Goal: Information Seeking & Learning: Learn about a topic

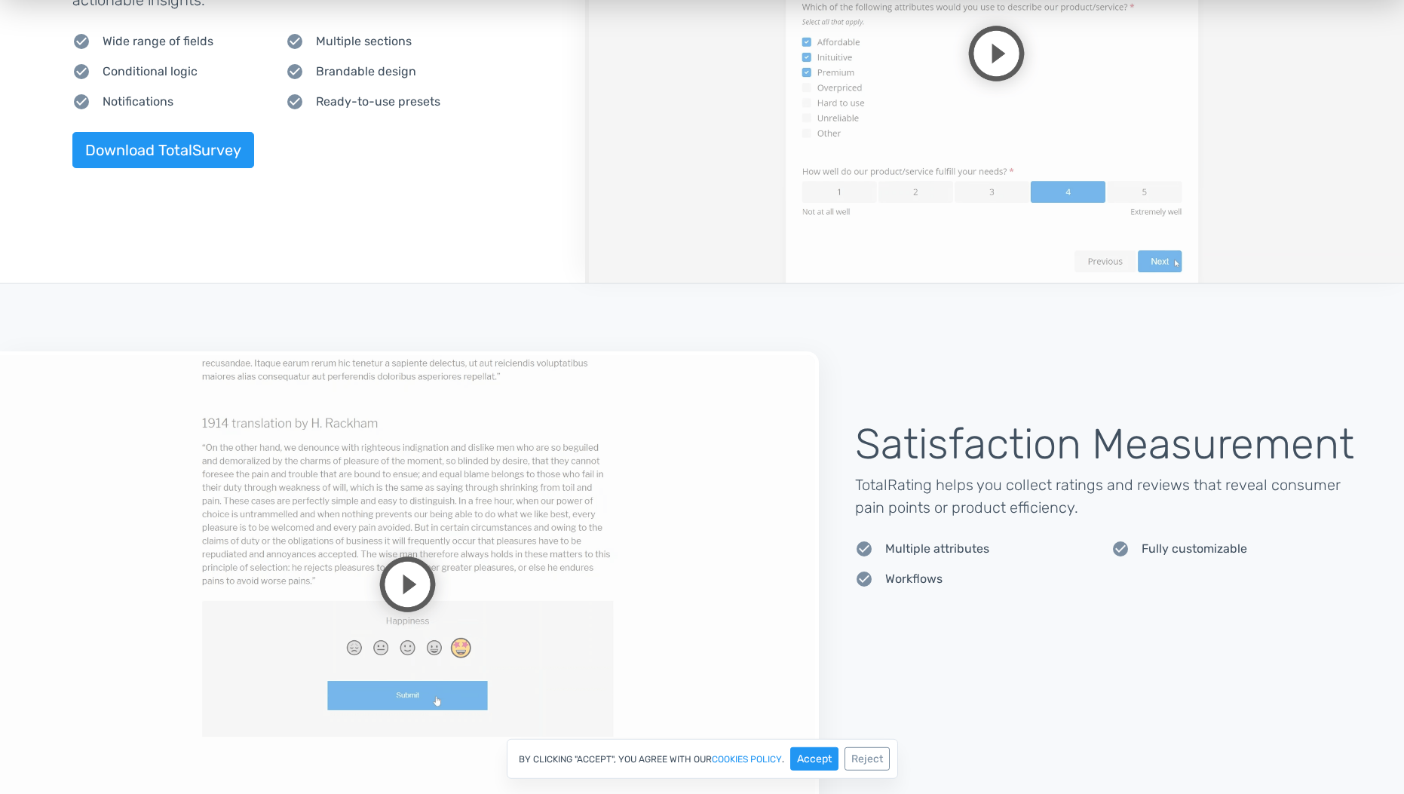
scroll to position [1977, 0]
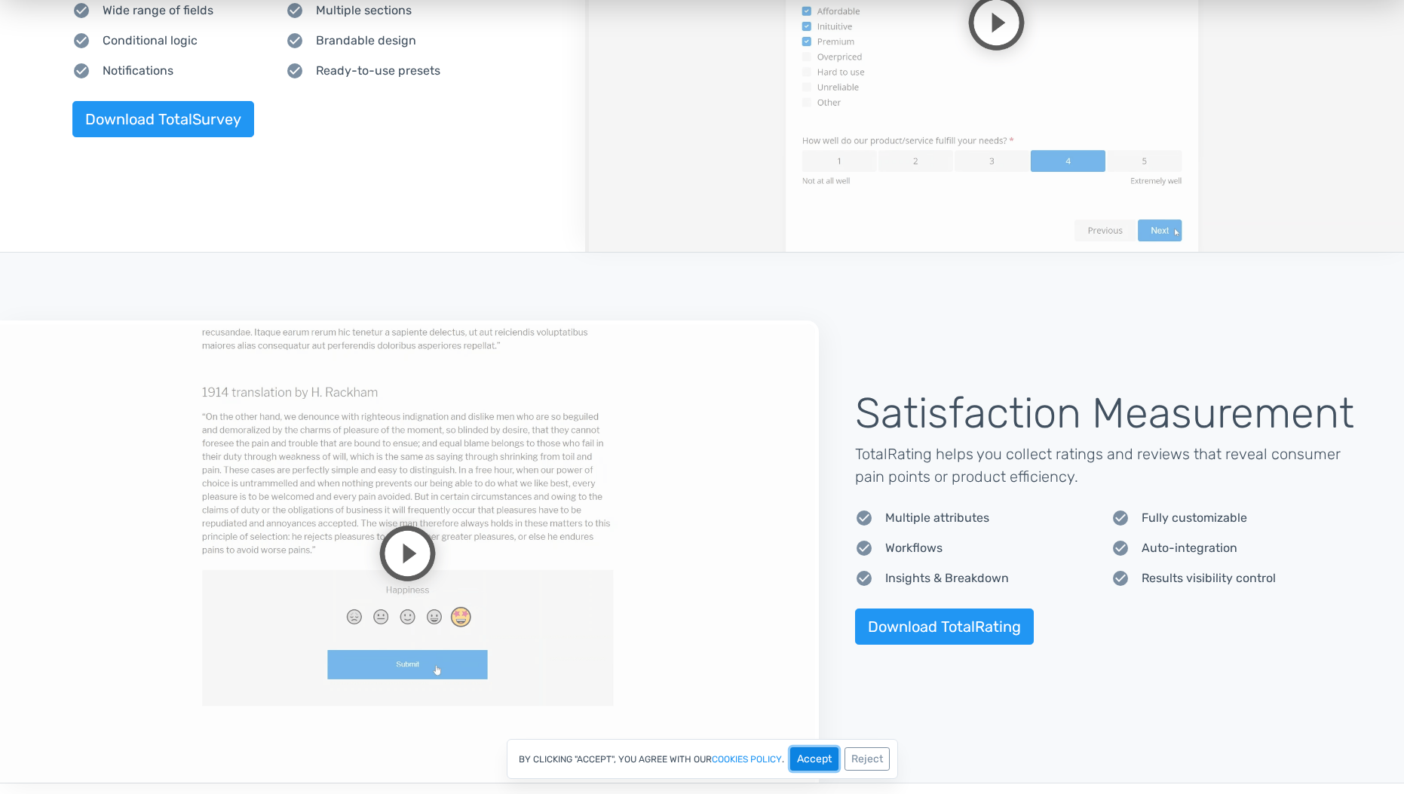
click at [824, 763] on button "Accept" at bounding box center [814, 758] width 48 height 23
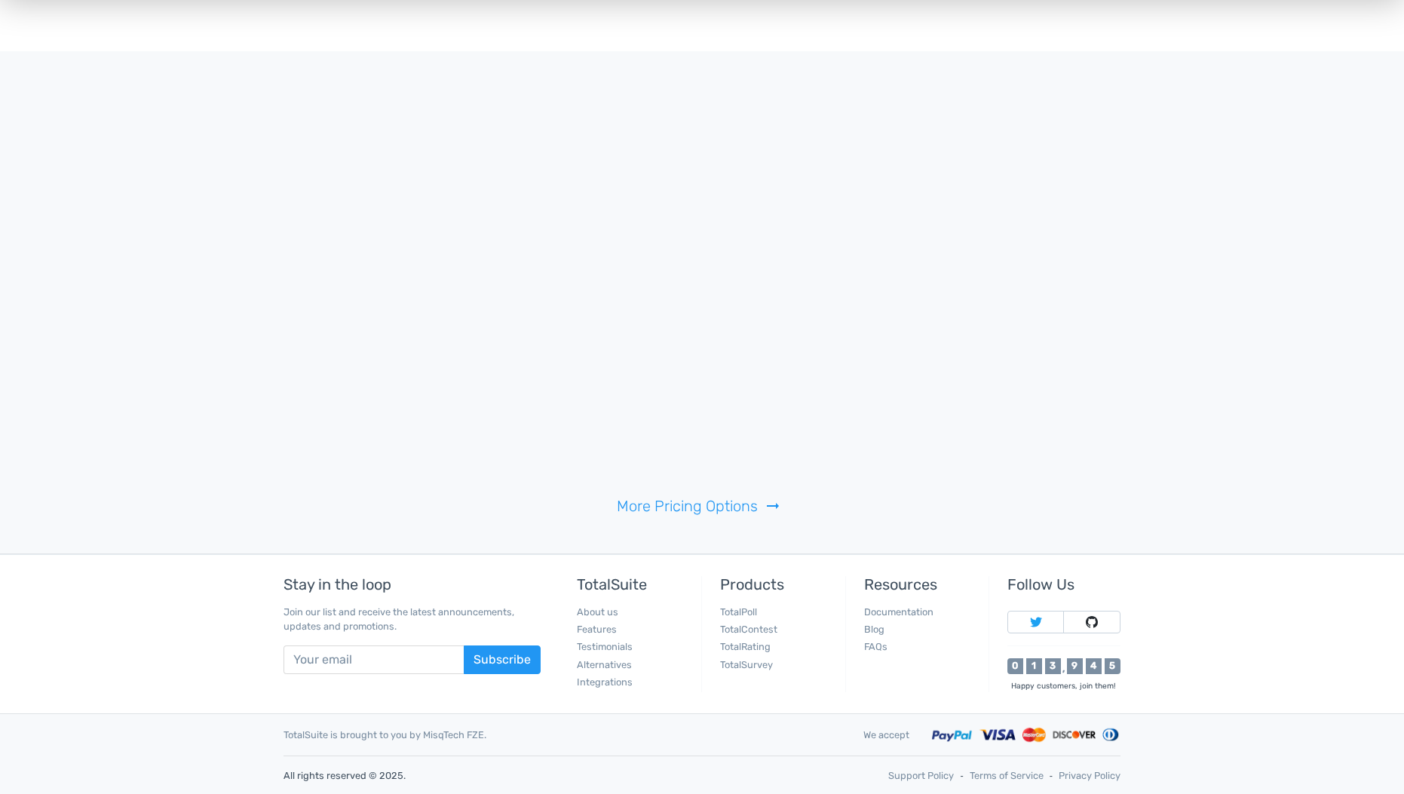
scroll to position [3371, 0]
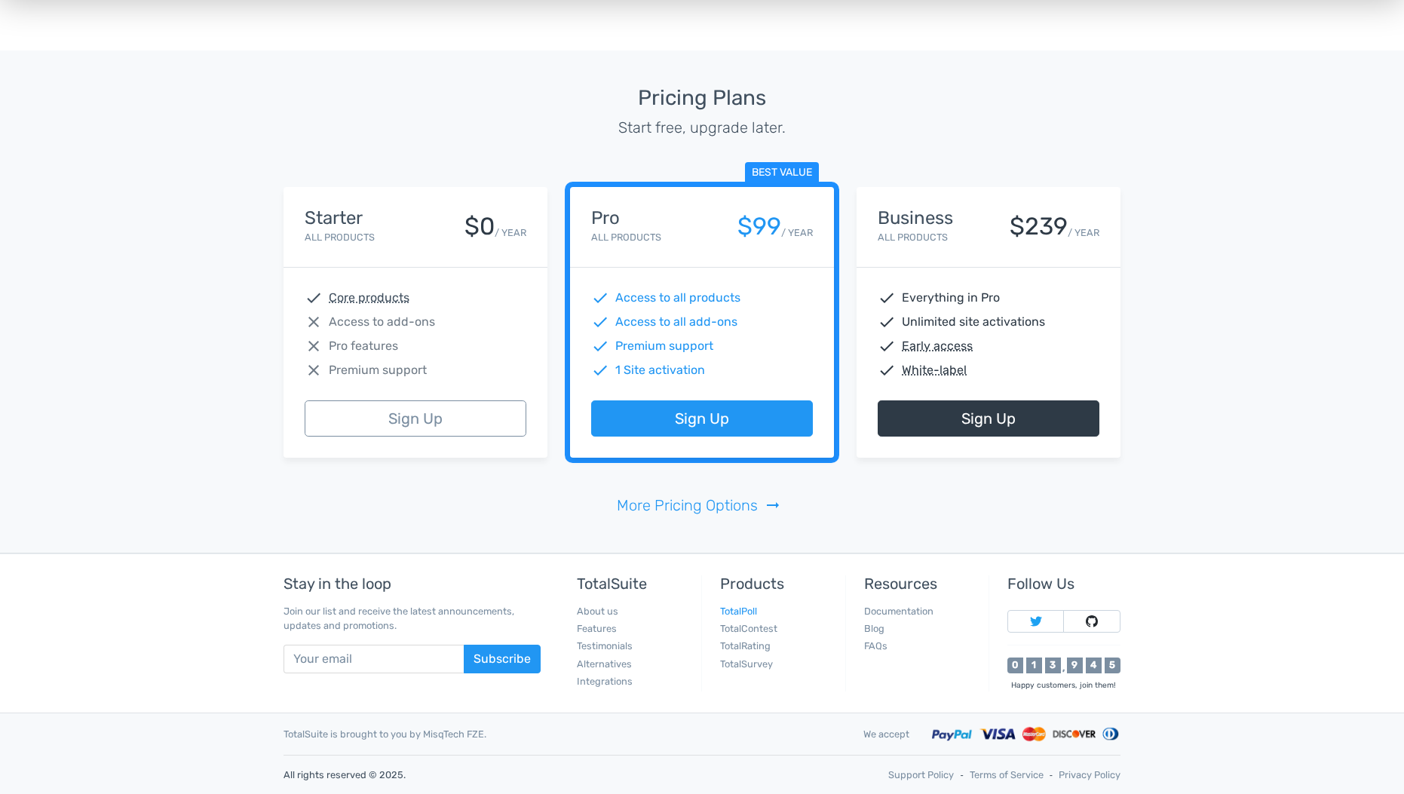
click at [752, 613] on link "TotalPoll" at bounding box center [738, 611] width 37 height 11
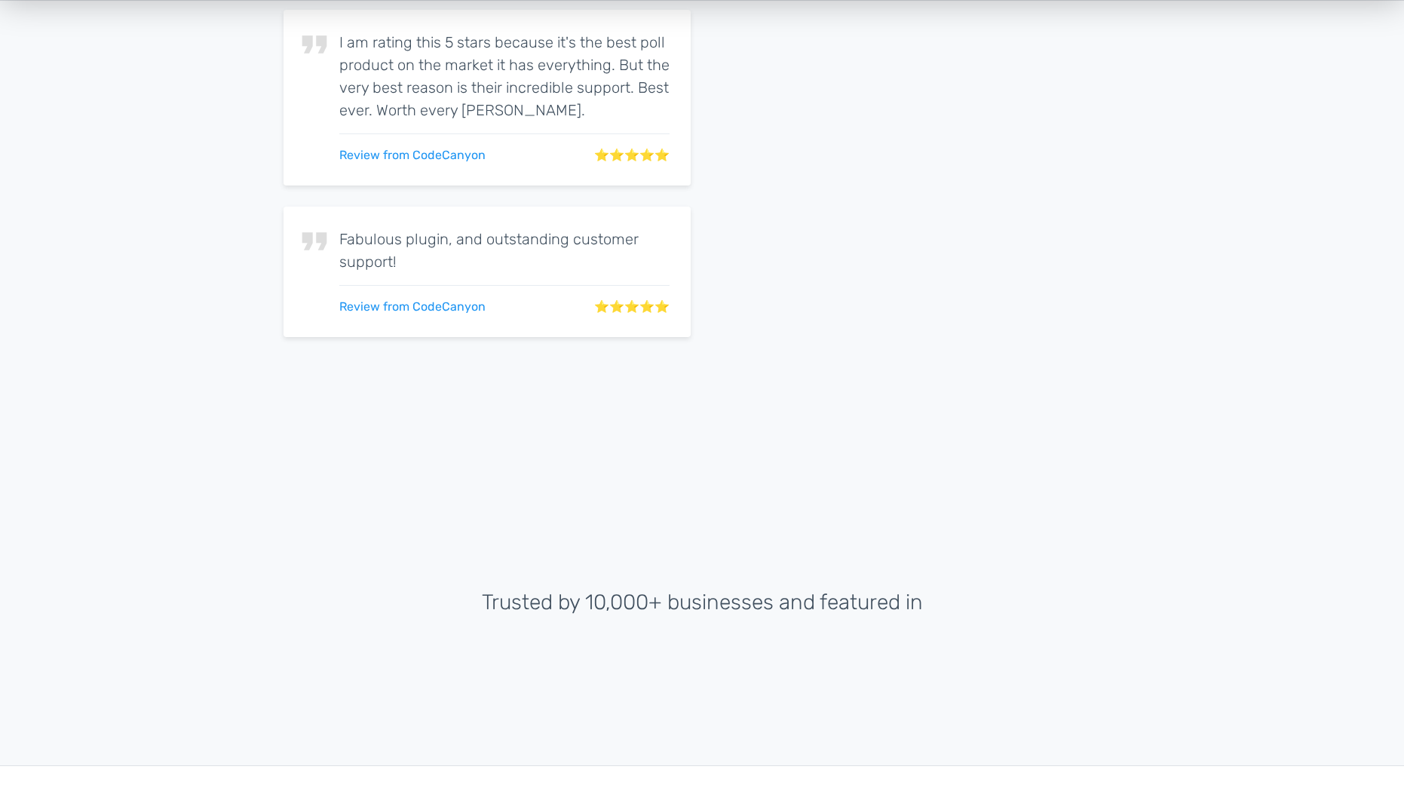
scroll to position [3544, 0]
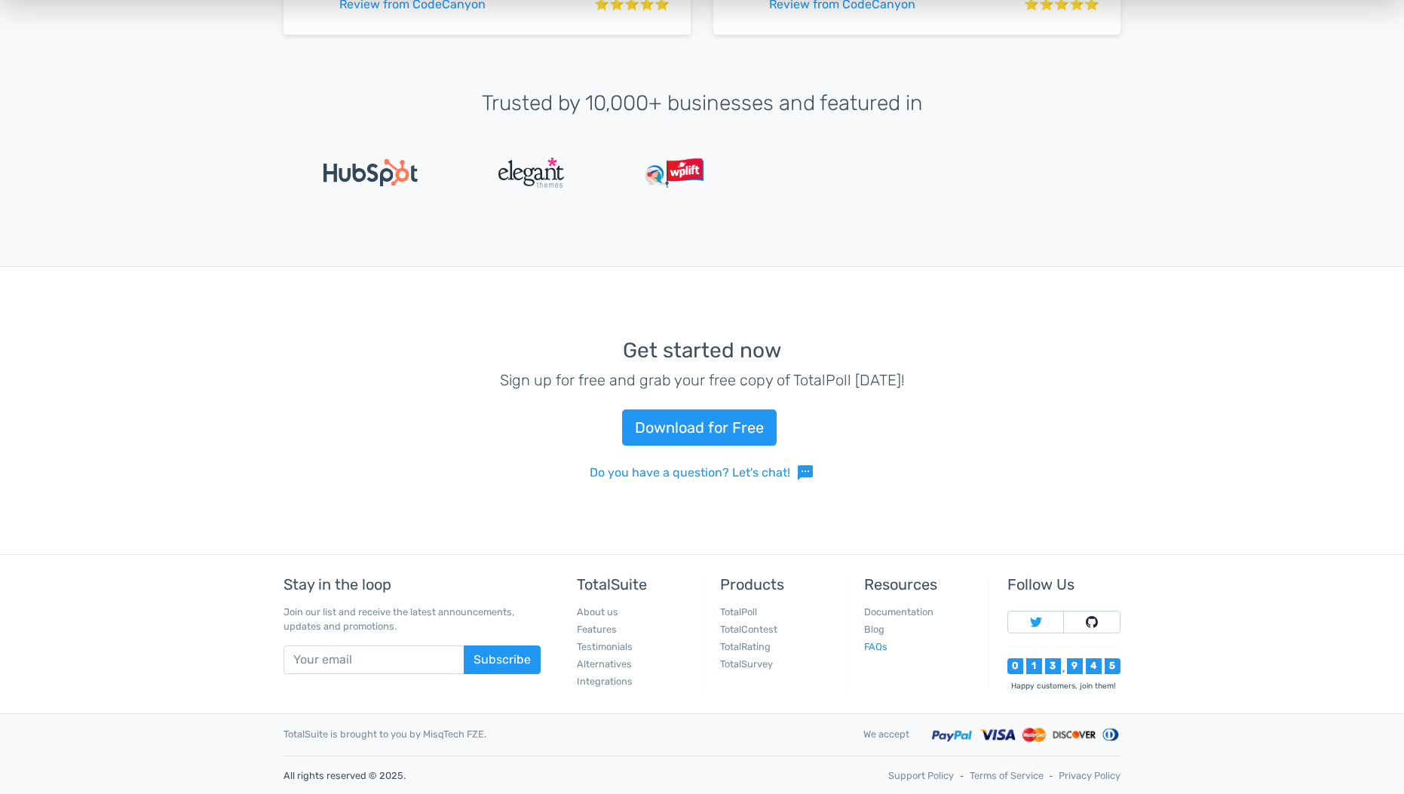
click at [883, 651] on link "FAQs" at bounding box center [875, 646] width 23 height 11
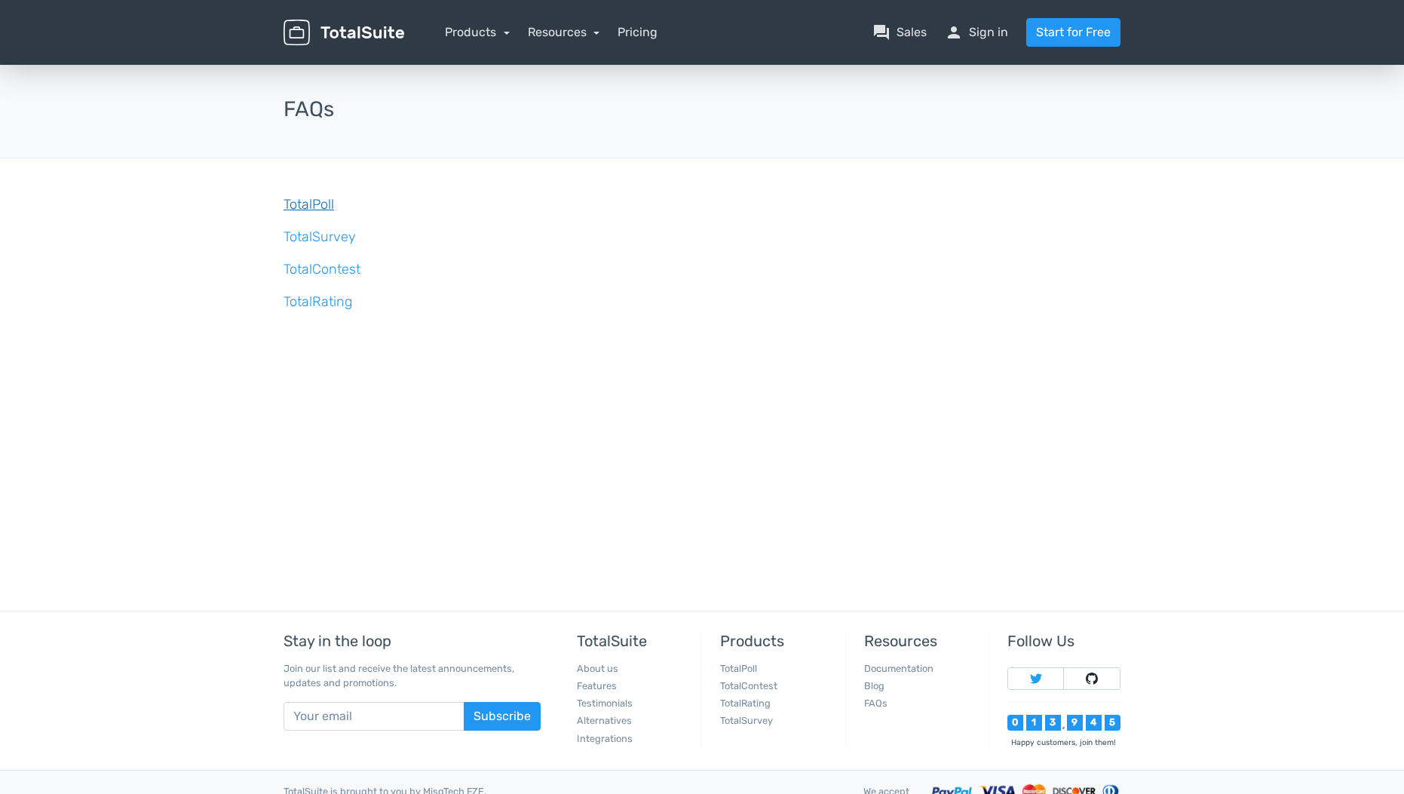
click at [320, 199] on link "TotalPoll" at bounding box center [309, 204] width 51 height 17
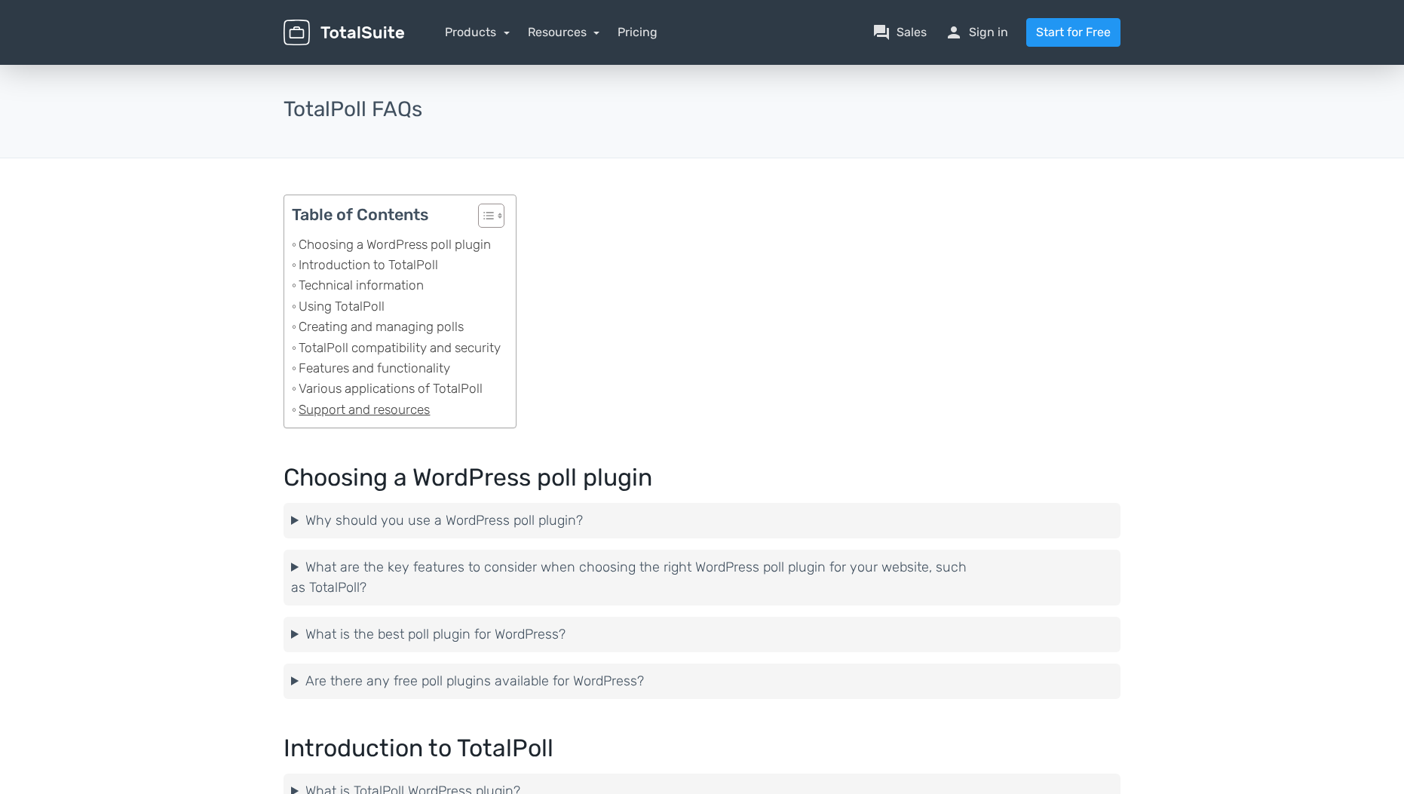
click at [398, 409] on link "Support and resources" at bounding box center [361, 410] width 138 height 20
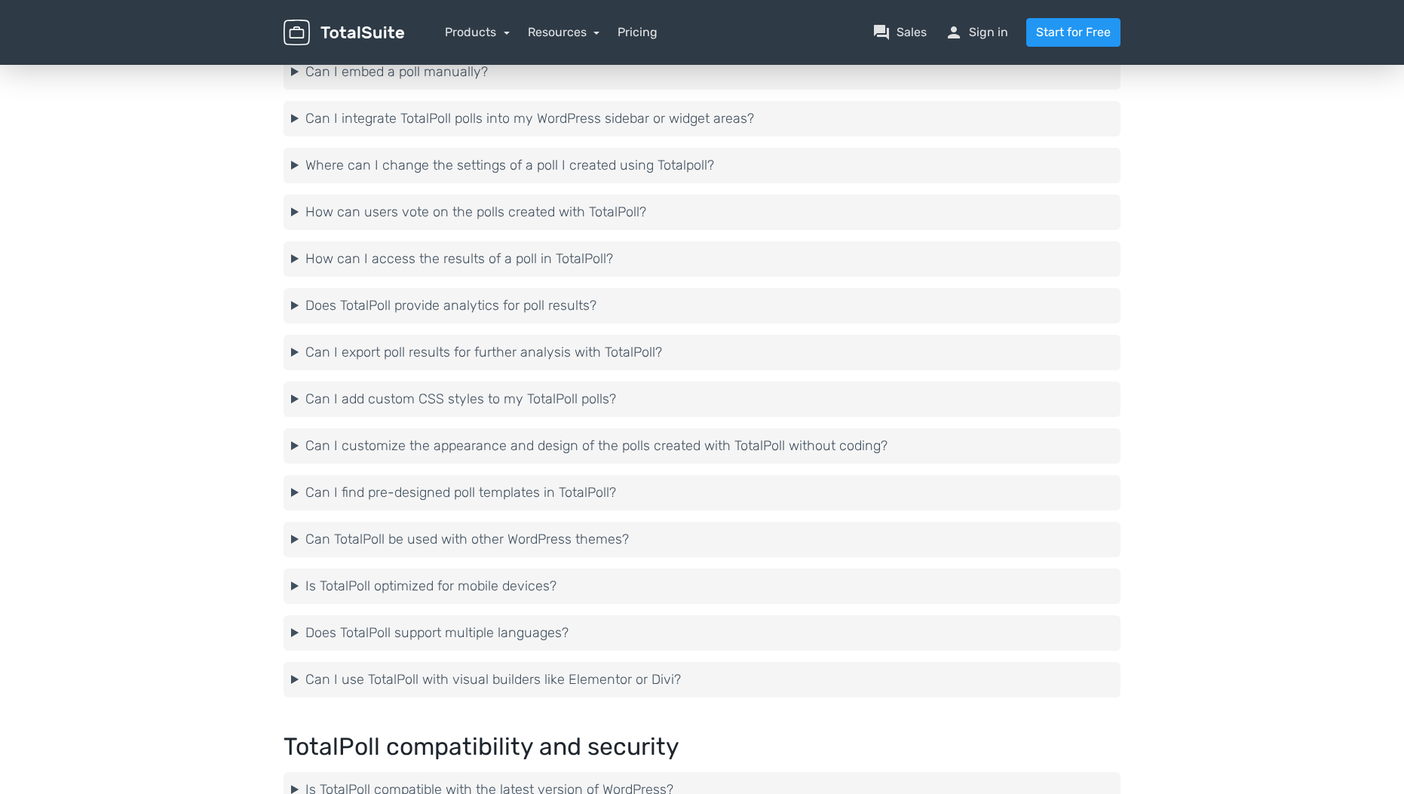
scroll to position [3814, 0]
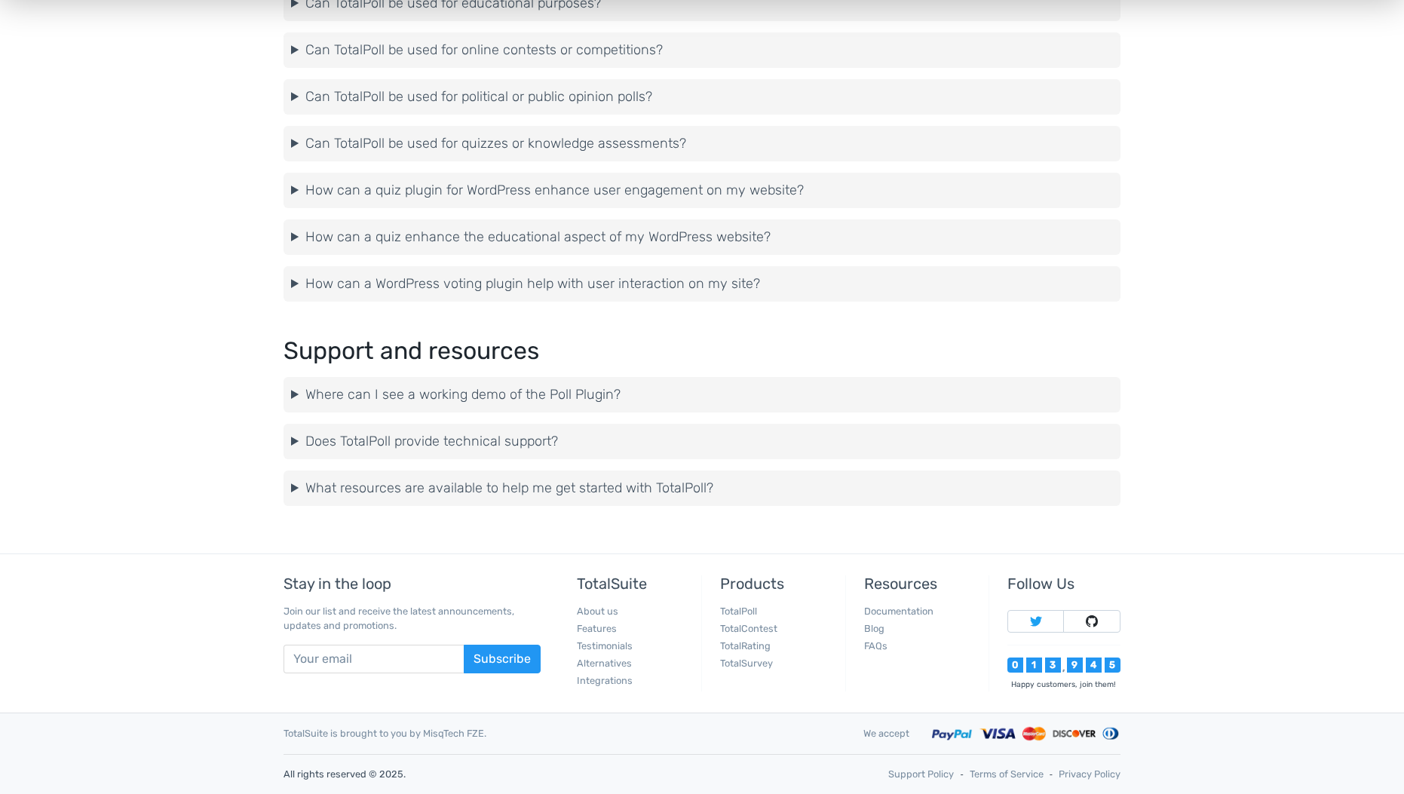
click at [398, 438] on summary "Does TotalPoll provide technical support?" at bounding box center [702, 441] width 822 height 20
